Goal: Task Accomplishment & Management: Use online tool/utility

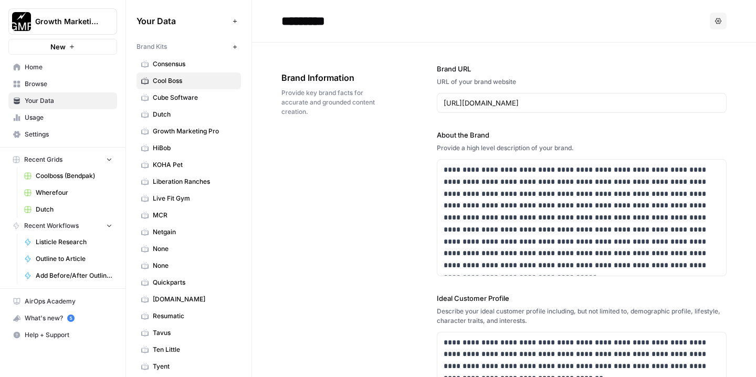
scroll to position [1491, 0]
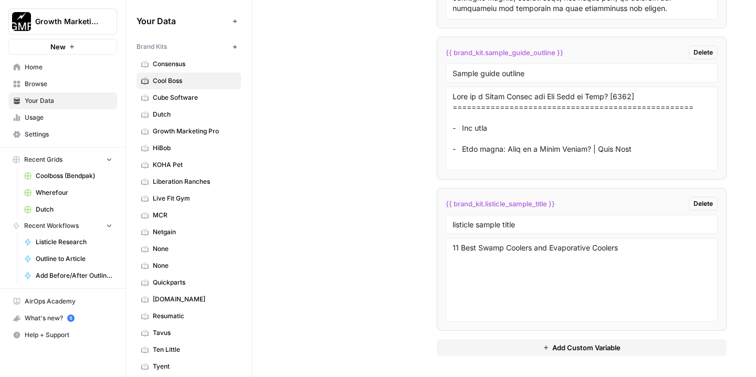
click at [39, 83] on span "Browse" at bounding box center [69, 83] width 88 height 9
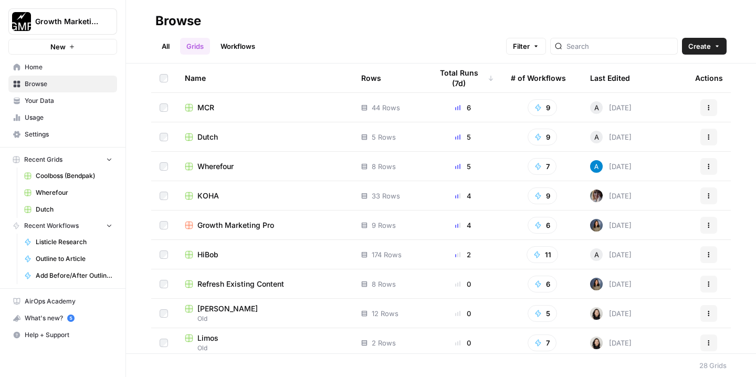
click at [210, 133] on span "Dutch" at bounding box center [207, 137] width 20 height 11
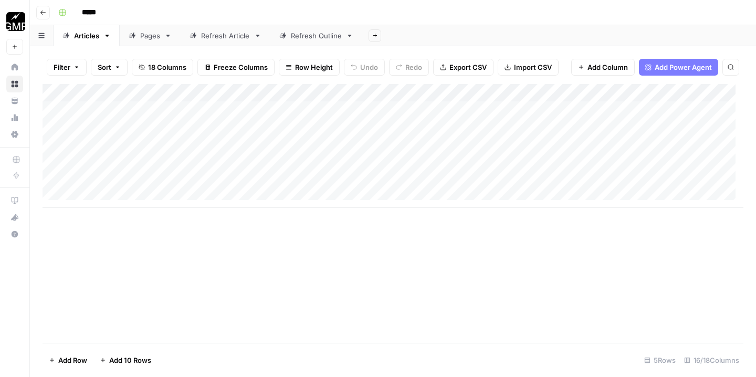
click at [226, 37] on div "Refresh Article" at bounding box center [225, 35] width 49 height 11
click at [45, 16] on button "Go back" at bounding box center [43, 13] width 14 height 14
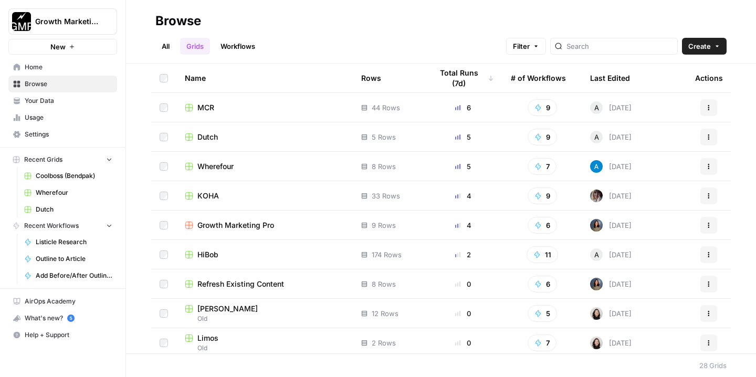
click at [212, 139] on span "Dutch" at bounding box center [207, 137] width 20 height 11
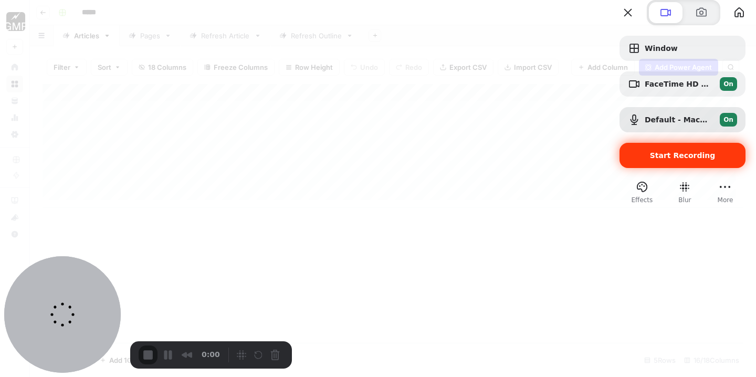
click at [676, 160] on span "Start Recording" at bounding box center [683, 155] width 66 height 8
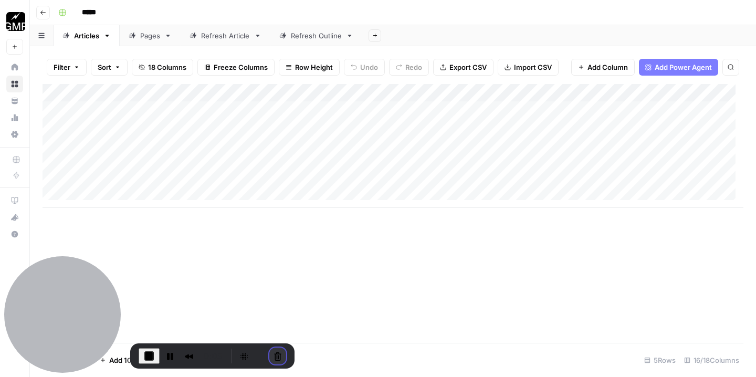
click at [276, 354] on button "Cancel Recording" at bounding box center [277, 356] width 17 height 17
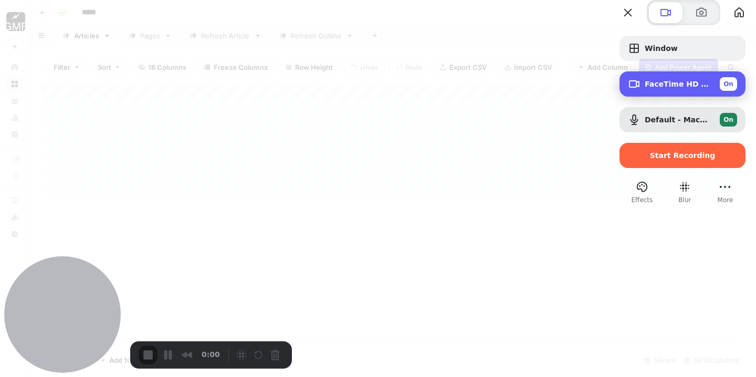
click at [665, 88] on span "FaceTime HD Camera (B6DF:451A)" at bounding box center [678, 84] width 67 height 8
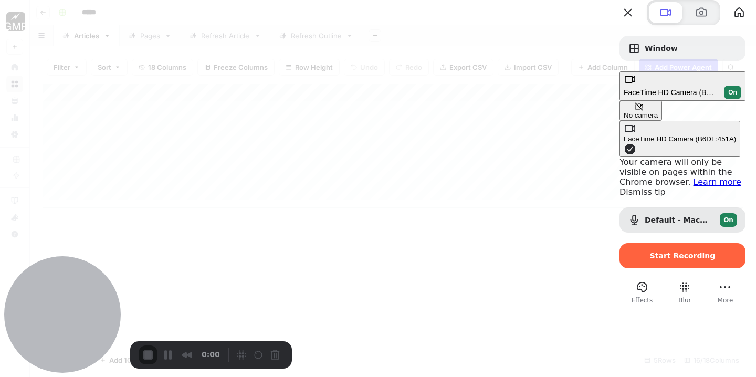
click at [728, 97] on span "On" at bounding box center [732, 92] width 9 height 9
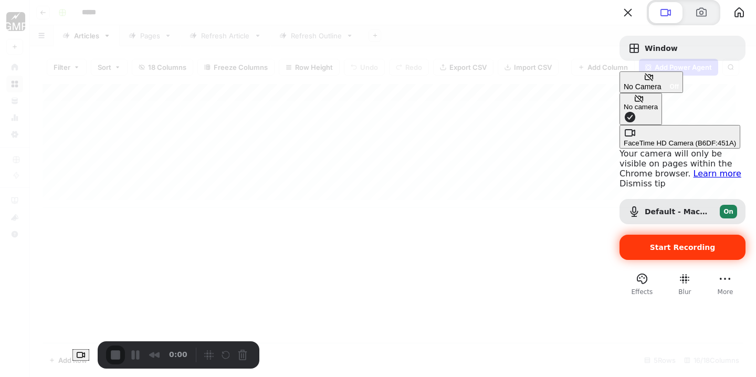
click at [683, 243] on span "Start Recording" at bounding box center [683, 247] width 66 height 8
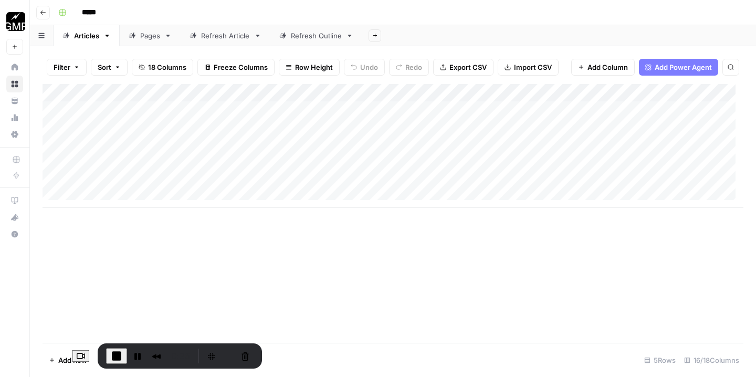
click at [224, 38] on div "Refresh Article" at bounding box center [225, 35] width 49 height 11
click at [105, 112] on div "Add Column" at bounding box center [393, 101] width 701 height 35
click at [155, 171] on div "Add Column" at bounding box center [393, 213] width 701 height 259
click at [44, 14] on icon "button" at bounding box center [43, 12] width 6 height 6
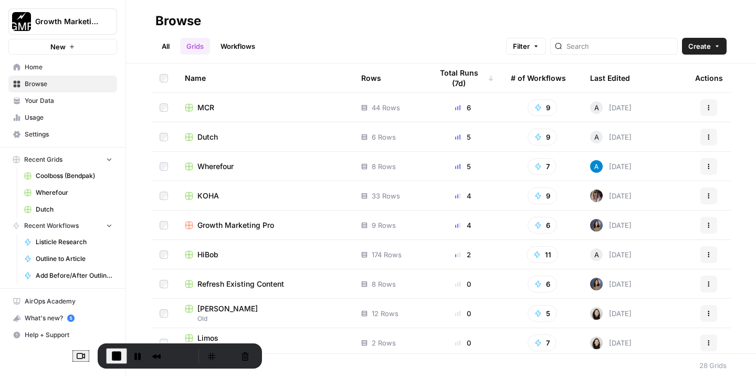
click at [211, 194] on span "KOHA" at bounding box center [208, 196] width 22 height 11
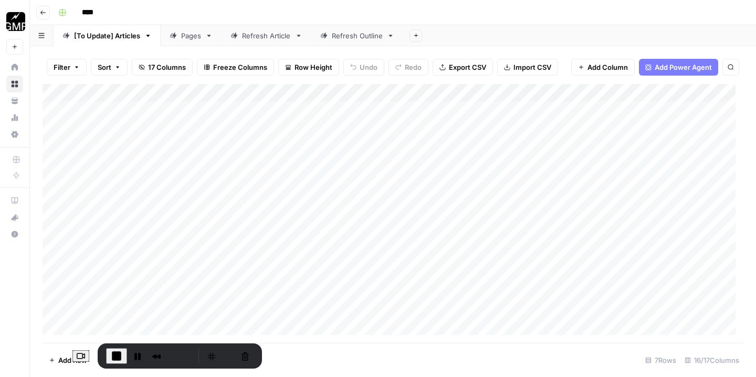
click at [42, 12] on icon "button" at bounding box center [42, 13] width 5 height 4
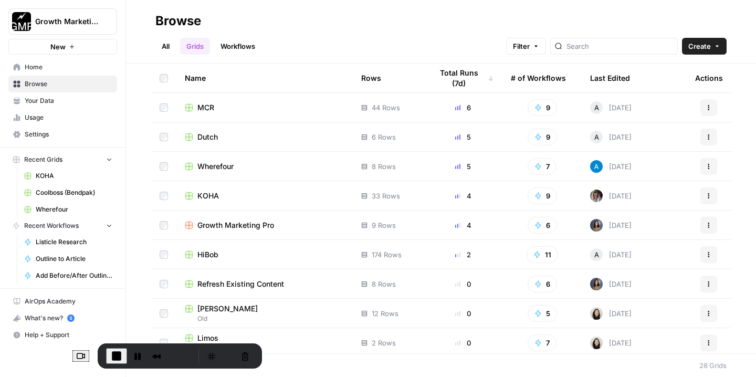
click at [208, 134] on span "Dutch" at bounding box center [207, 137] width 20 height 11
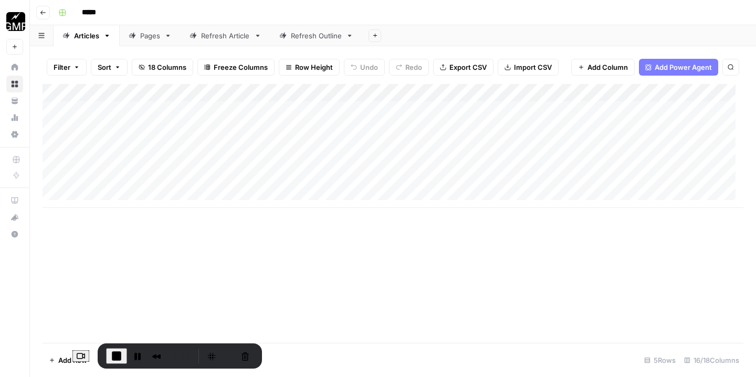
click at [225, 40] on div "Refresh Article" at bounding box center [225, 35] width 49 height 11
click at [237, 352] on button "Cancel Recording" at bounding box center [245, 356] width 17 height 17
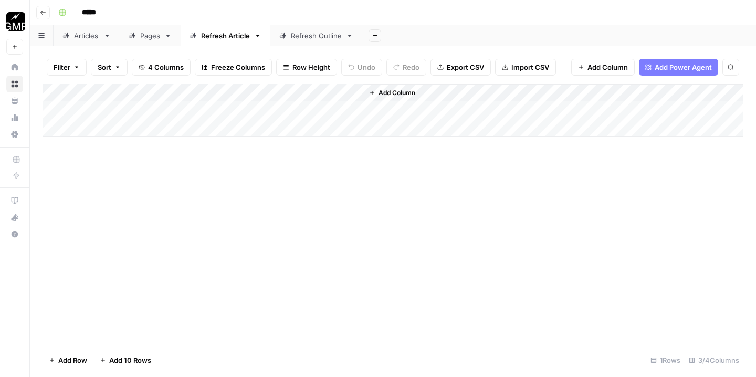
click at [45, 11] on icon "button" at bounding box center [43, 12] width 6 height 6
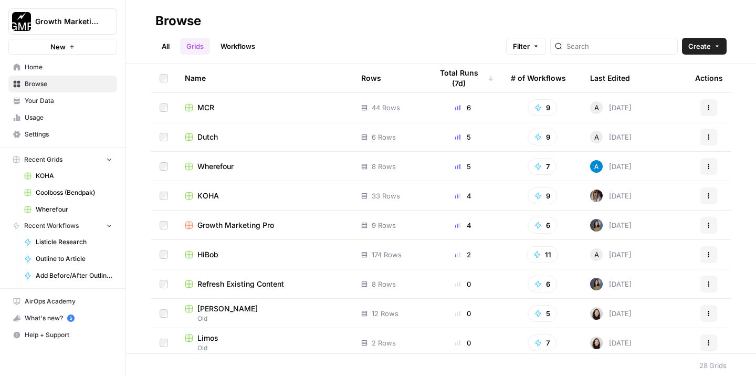
click at [208, 135] on span "Dutch" at bounding box center [207, 137] width 20 height 11
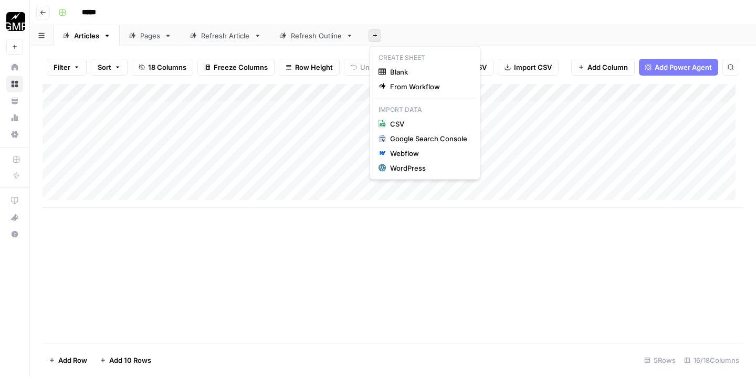
click at [375, 34] on icon "button" at bounding box center [375, 36] width 6 height 6
click at [416, 87] on span "From Workflow" at bounding box center [428, 86] width 77 height 11
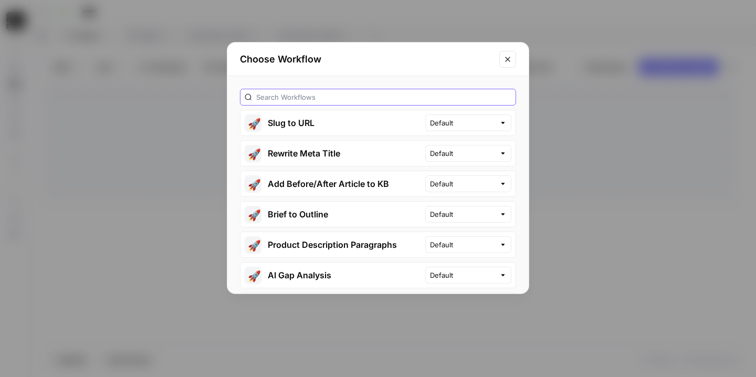
click at [345, 97] on input "text" at bounding box center [383, 97] width 255 height 11
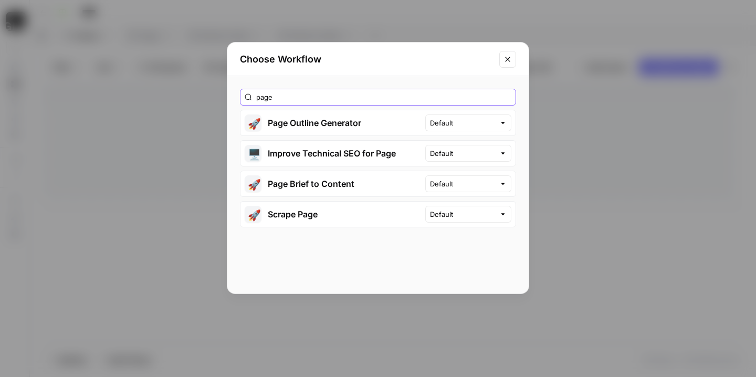
type input "page"
click at [426, 77] on div "page 🚀 Page Outline Generator Default 🖥️ Improve Technical SEO for Page Default…" at bounding box center [377, 184] width 301 height 217
click at [116, 193] on div "Choose Workflow page 🚀 Page Outline Generator Default 🖥️ Improve Technical SEO …" at bounding box center [378, 188] width 756 height 377
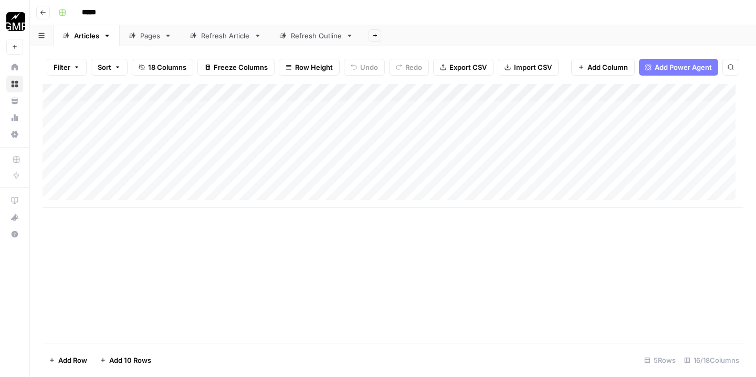
click at [46, 9] on button "Go back" at bounding box center [43, 13] width 14 height 14
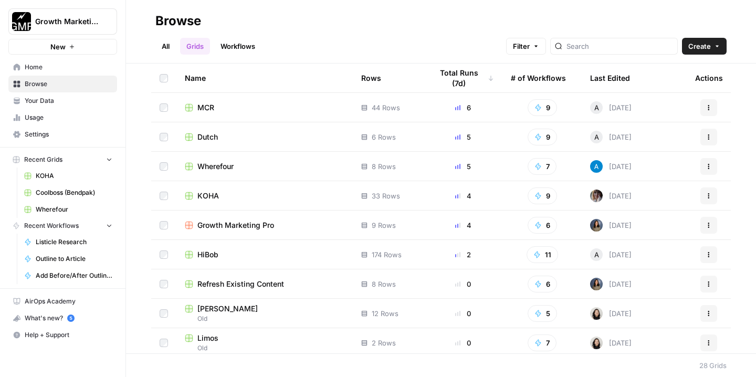
click at [208, 196] on span "KOHA" at bounding box center [208, 196] width 22 height 11
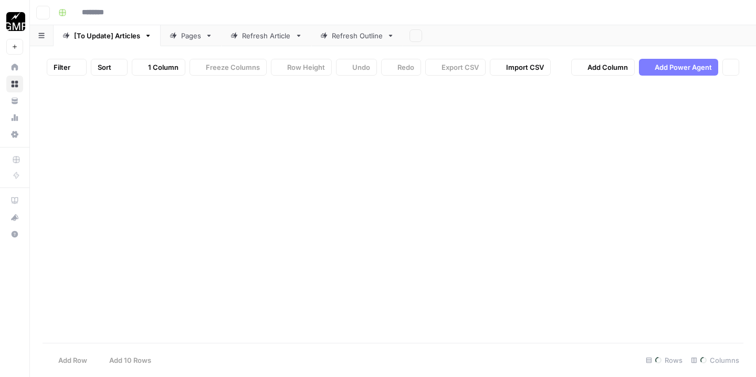
type input "****"
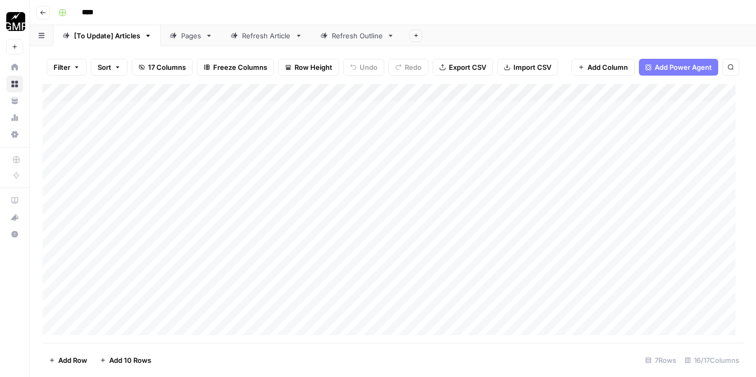
click at [270, 36] on div "Refresh Article" at bounding box center [266, 35] width 49 height 11
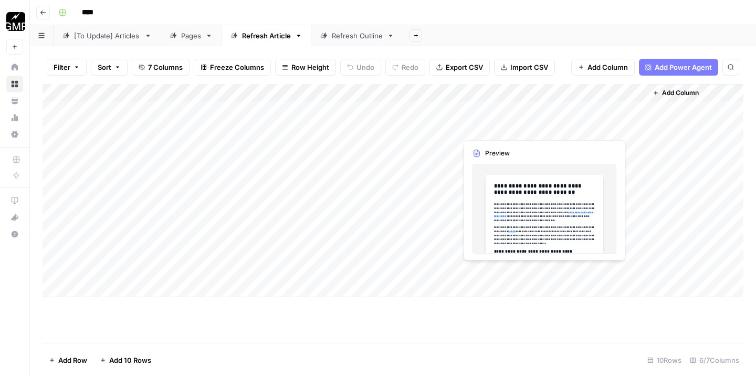
click at [491, 125] on div "Add Column" at bounding box center [393, 190] width 701 height 213
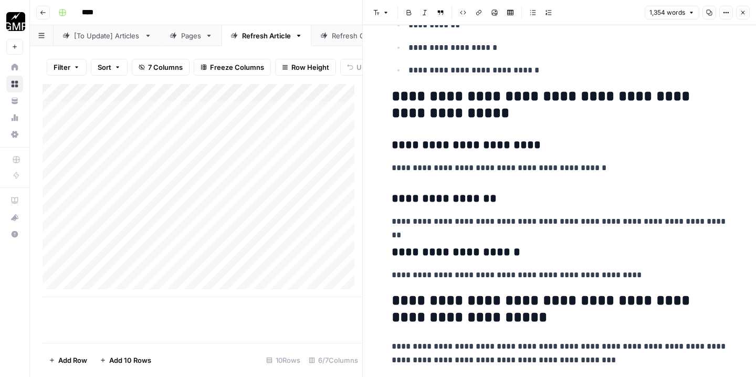
scroll to position [1132, 0]
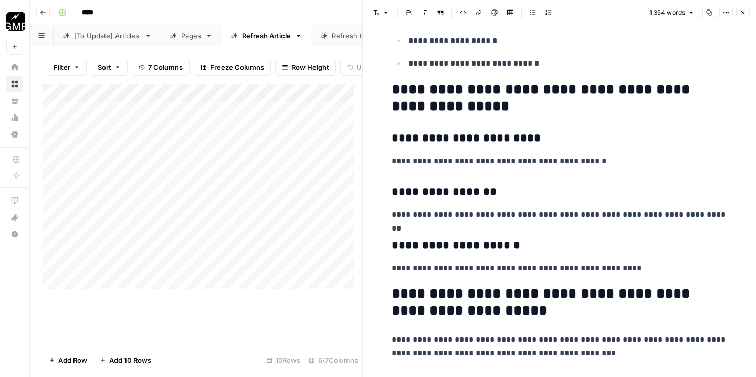
click at [46, 11] on button "Go back" at bounding box center [43, 13] width 14 height 14
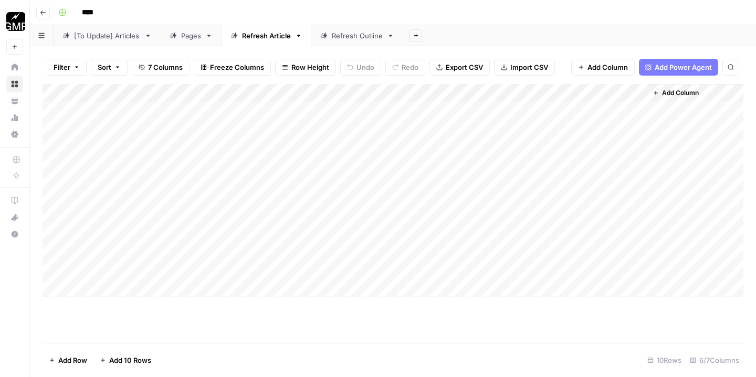
click at [38, 13] on button "Go back" at bounding box center [43, 13] width 14 height 14
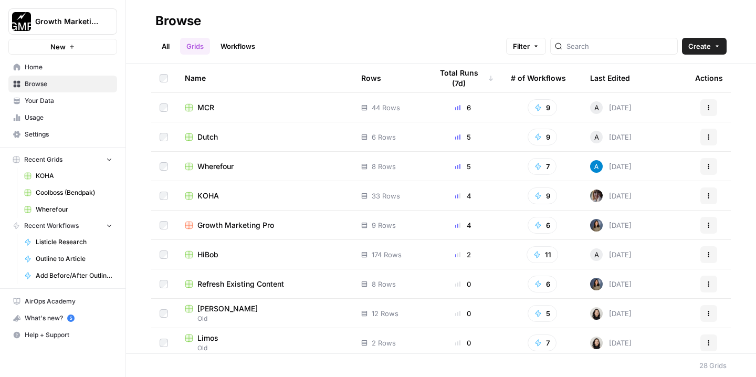
click at [212, 250] on span "HiBob" at bounding box center [207, 254] width 21 height 11
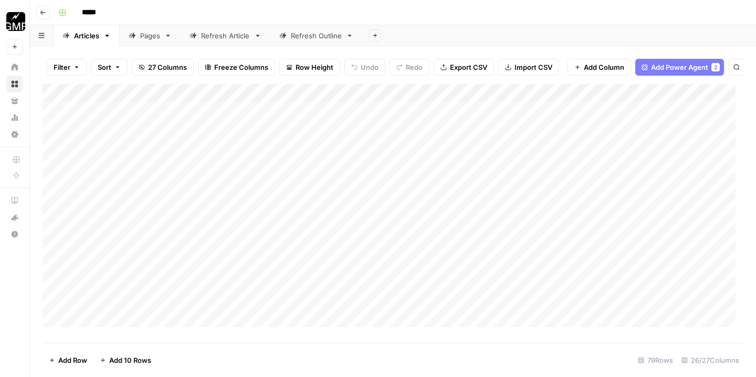
click at [45, 12] on icon "button" at bounding box center [43, 12] width 6 height 6
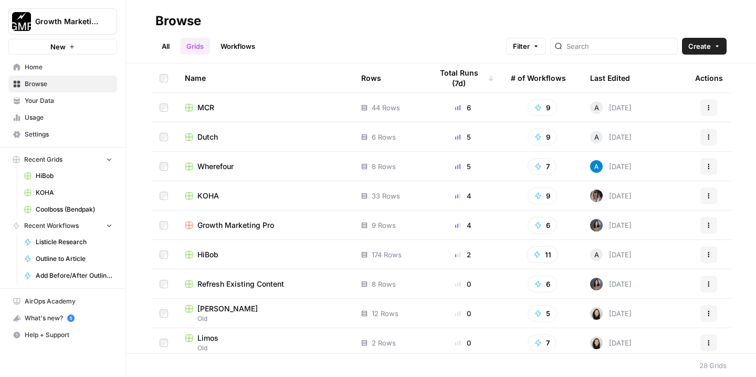
click at [208, 110] on span "MCR" at bounding box center [205, 107] width 17 height 11
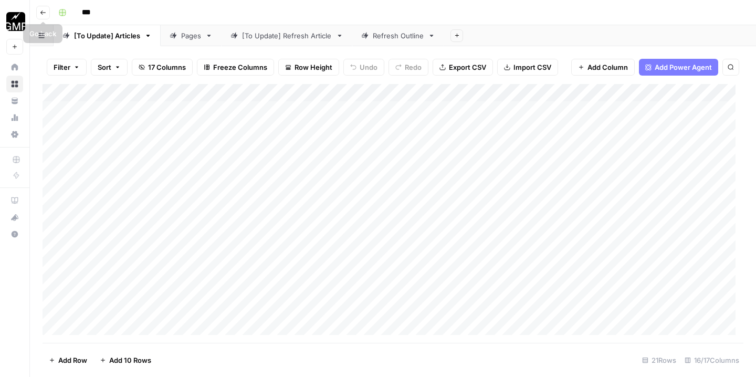
click at [40, 8] on button "Go back" at bounding box center [43, 13] width 14 height 14
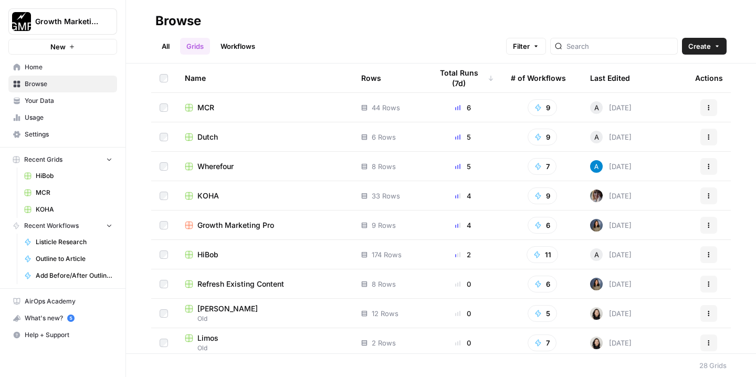
click at [203, 135] on span "Dutch" at bounding box center [207, 137] width 20 height 11
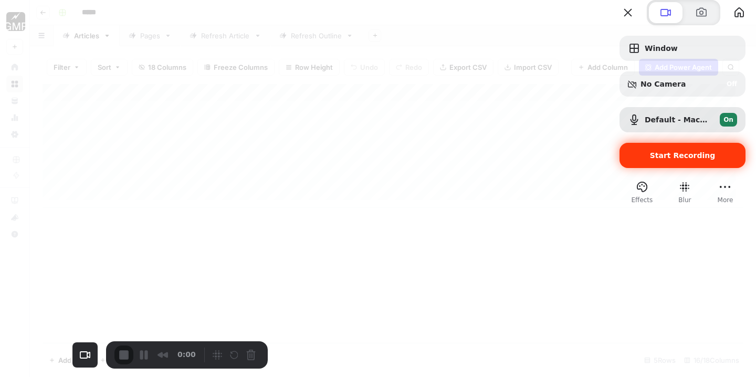
click at [698, 160] on span "Start Recording" at bounding box center [682, 155] width 109 height 8
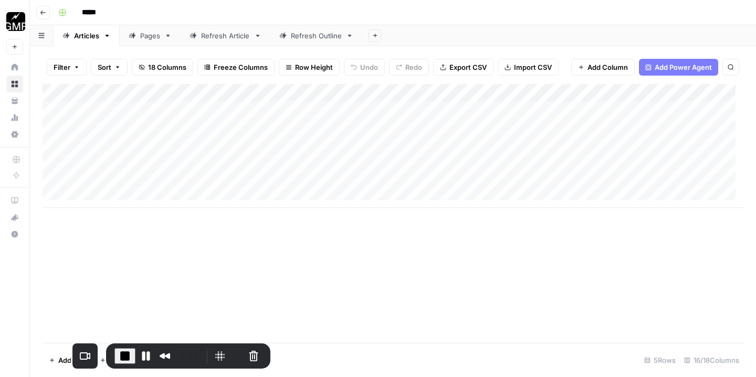
click at [234, 29] on link "Refresh Article" at bounding box center [226, 35] width 90 height 21
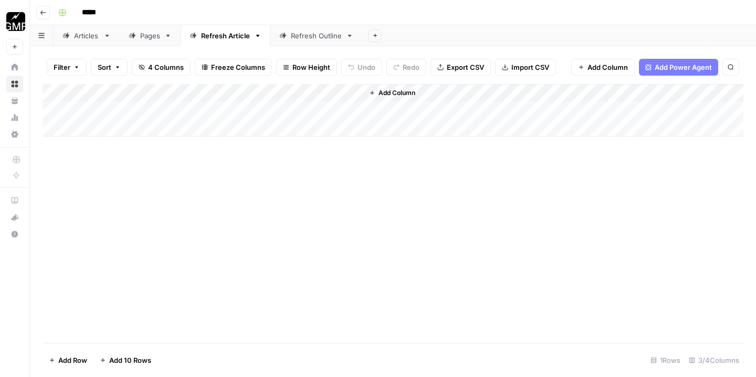
click at [238, 108] on div "Add Column" at bounding box center [393, 110] width 701 height 53
click at [232, 110] on div "Add Column" at bounding box center [393, 110] width 701 height 53
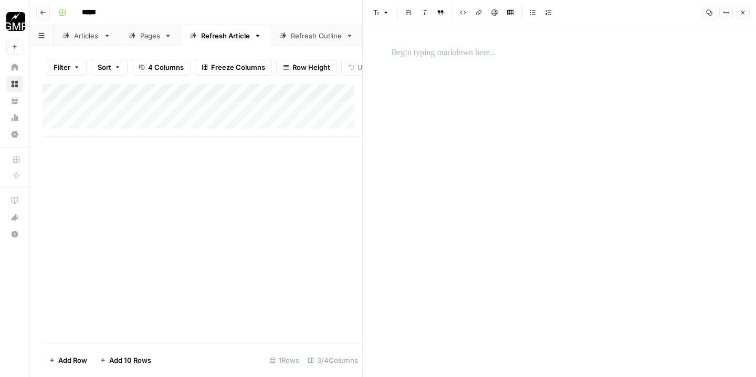
click at [433, 56] on p at bounding box center [560, 53] width 336 height 14
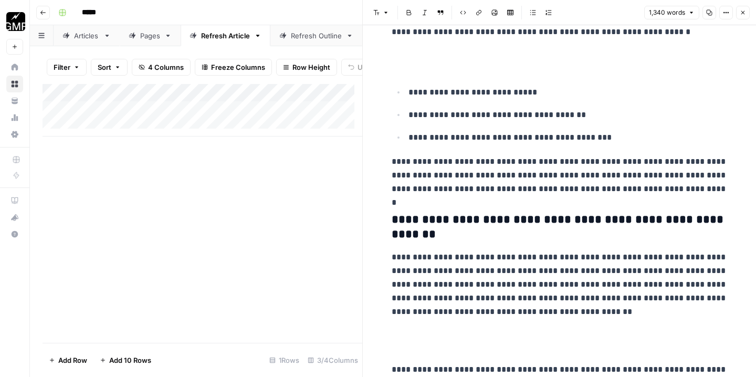
scroll to position [4213, 0]
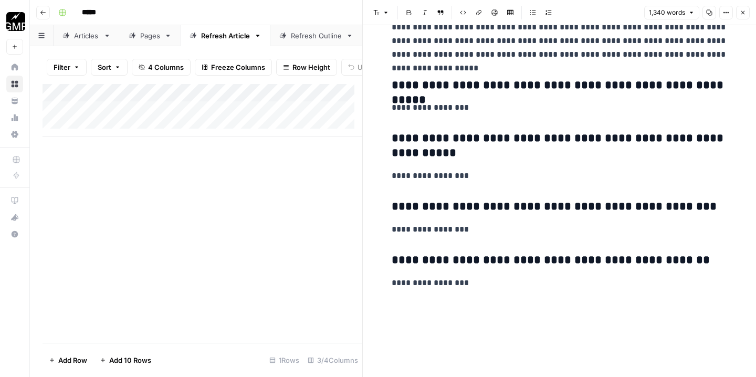
click at [746, 14] on button "Close" at bounding box center [743, 13] width 14 height 14
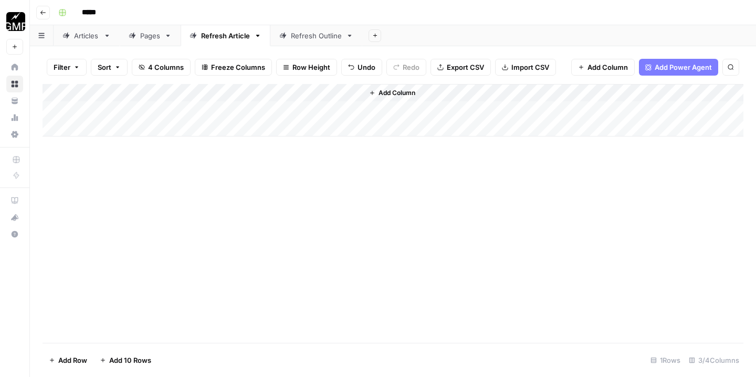
click at [81, 35] on div "Articles" at bounding box center [86, 35] width 25 height 11
click at [238, 33] on div "Refresh Article" at bounding box center [225, 35] width 49 height 11
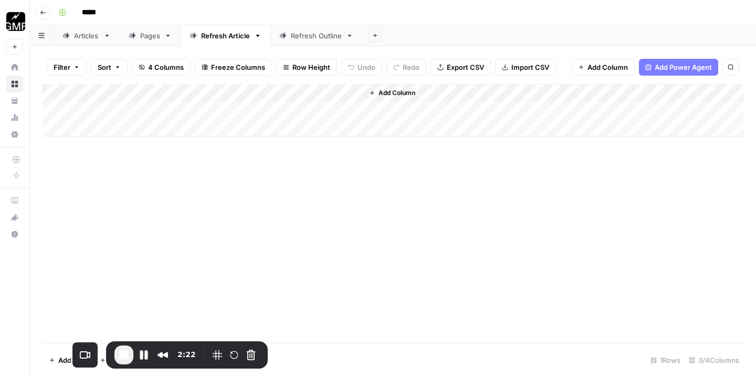
click at [515, 161] on div "Add Column" at bounding box center [393, 213] width 701 height 259
click at [218, 112] on div "Add Column" at bounding box center [393, 110] width 701 height 53
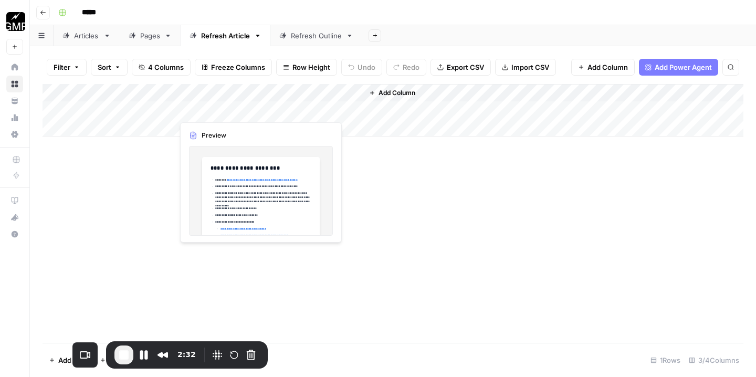
click at [218, 112] on div "Add Column" at bounding box center [393, 110] width 701 height 53
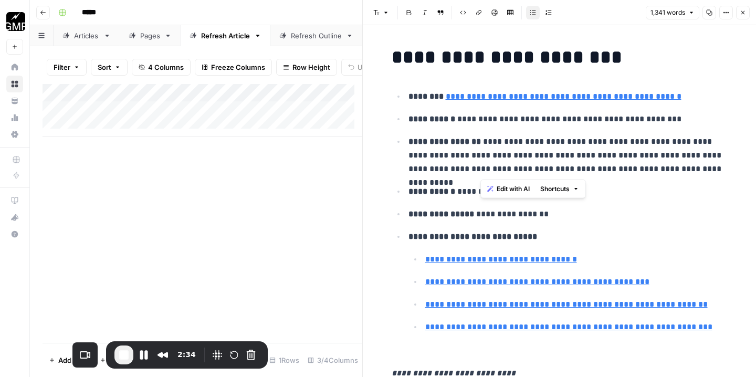
drag, startPoint x: 622, startPoint y: 153, endPoint x: 479, endPoint y: 143, distance: 143.7
click at [479, 143] on p "**********" at bounding box center [567, 155] width 319 height 41
click at [696, 169] on p "**********" at bounding box center [567, 155] width 319 height 41
click at [405, 138] on li "**********" at bounding box center [566, 154] width 322 height 41
click at [475, 143] on p "**********" at bounding box center [567, 155] width 319 height 41
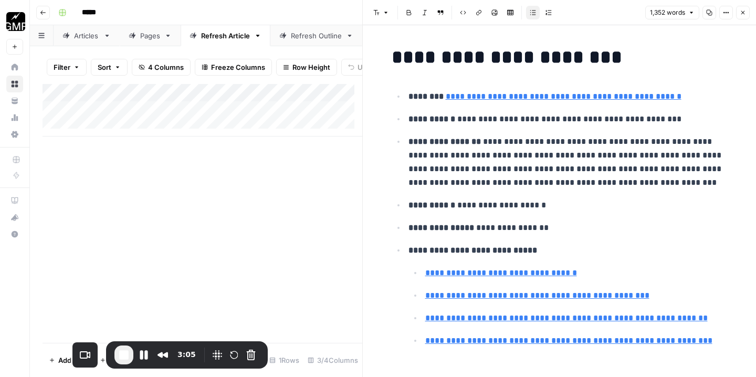
click at [616, 184] on p "**********" at bounding box center [567, 162] width 319 height 55
drag, startPoint x: 454, startPoint y: 118, endPoint x: 671, endPoint y: 112, distance: 216.9
click at [671, 112] on p "**********" at bounding box center [567, 119] width 319 height 14
click at [650, 120] on p "**********" at bounding box center [567, 119] width 319 height 14
drag, startPoint x: 660, startPoint y: 120, endPoint x: 565, endPoint y: 124, distance: 94.6
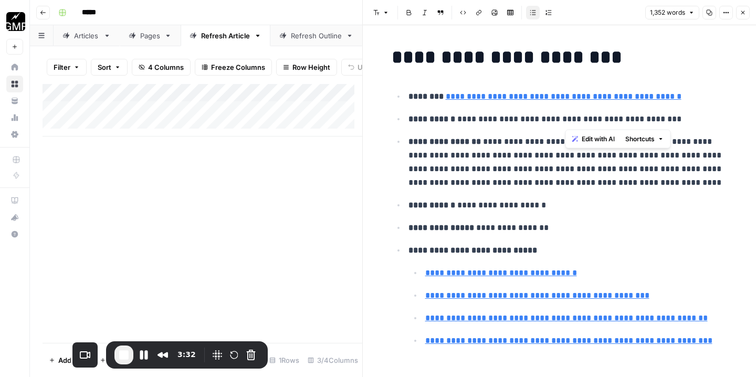
click at [565, 124] on p "**********" at bounding box center [567, 119] width 319 height 14
click at [744, 12] on icon "button" at bounding box center [743, 12] width 6 height 6
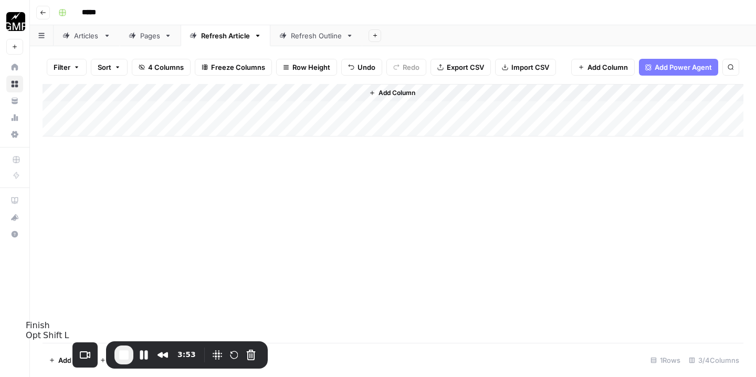
click at [118, 350] on span "End Recording" at bounding box center [124, 355] width 13 height 13
